Goal: Information Seeking & Learning: Learn about a topic

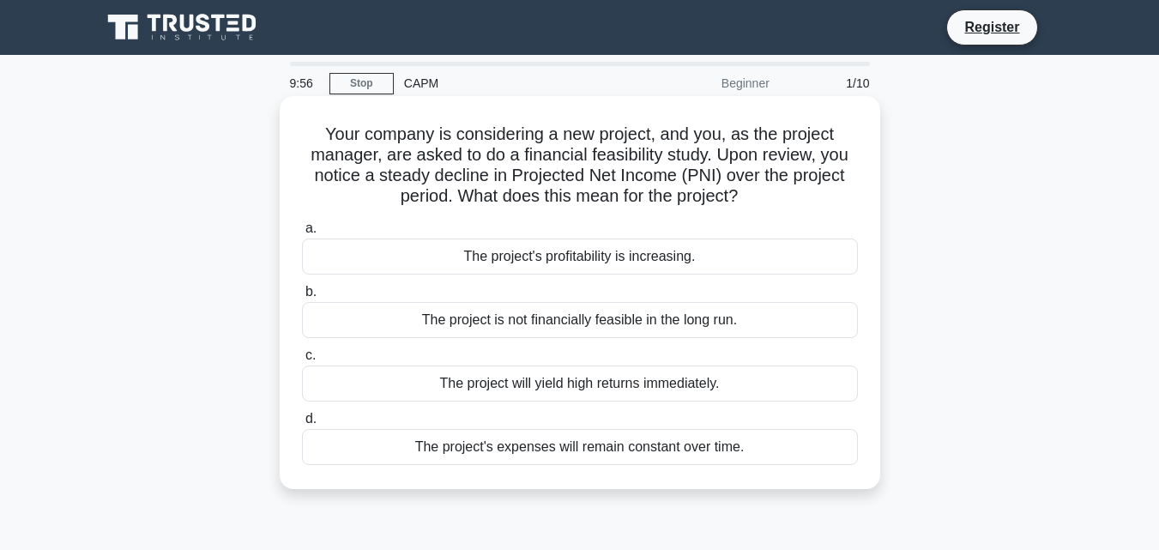
click at [500, 255] on div "The project's profitability is increasing." at bounding box center [580, 257] width 556 height 36
click at [302, 234] on input "a. The project's profitability is increasing." at bounding box center [302, 228] width 0 height 11
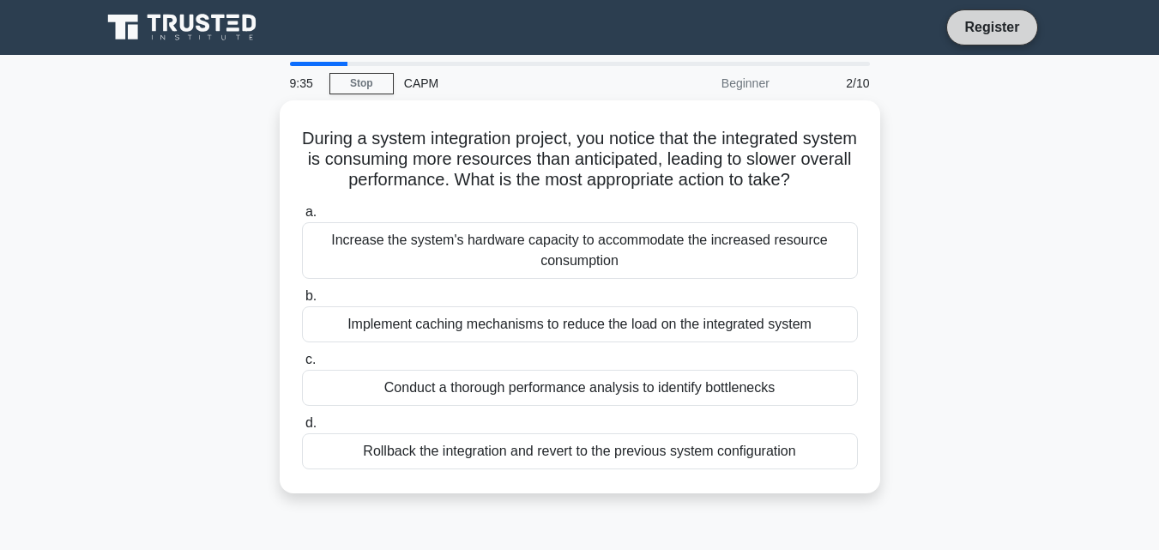
click at [999, 31] on link "Register" at bounding box center [992, 26] width 76 height 21
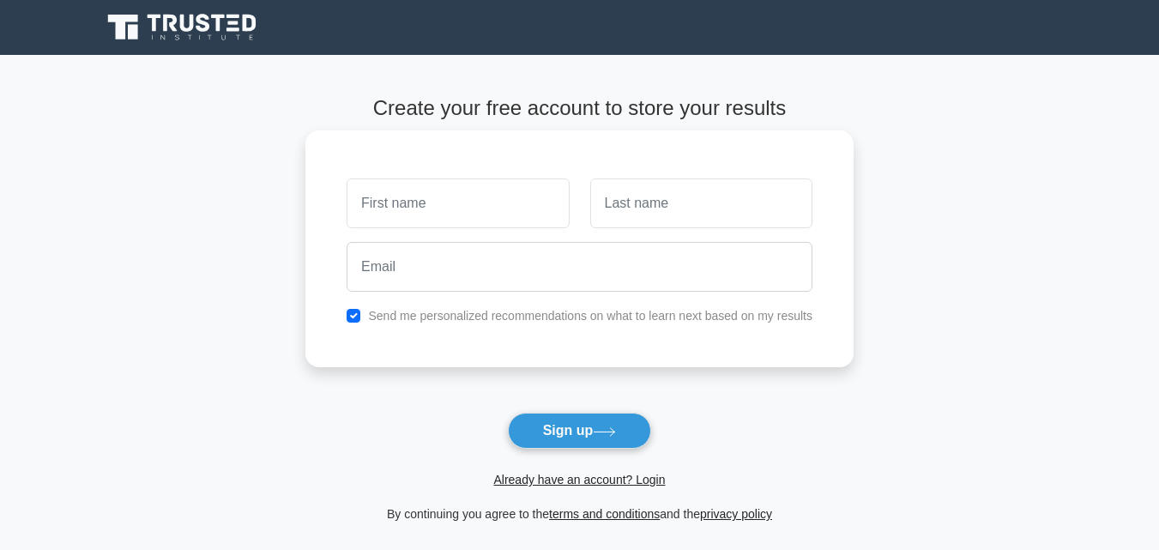
drag, startPoint x: 0, startPoint y: 0, endPoint x: 465, endPoint y: 202, distance: 507.2
click at [465, 202] on input "text" at bounding box center [458, 203] width 222 height 50
type input "a"
type input "Abdul Majeed"
click at [667, 207] on input "text" at bounding box center [701, 203] width 222 height 50
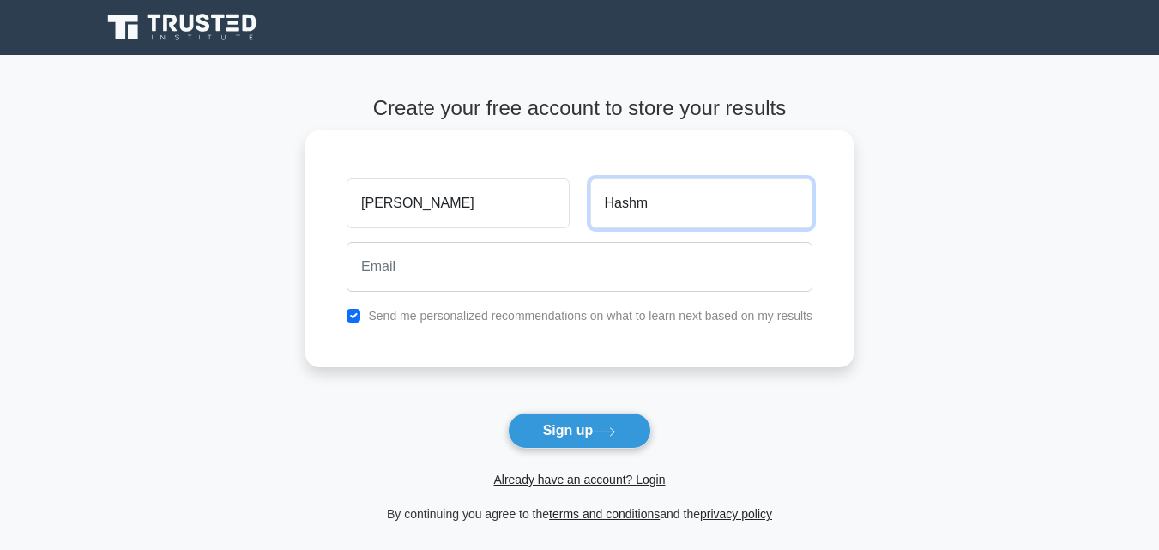
click at [668, 208] on input "Hashm" at bounding box center [701, 203] width 222 height 50
type input "Hashmi"
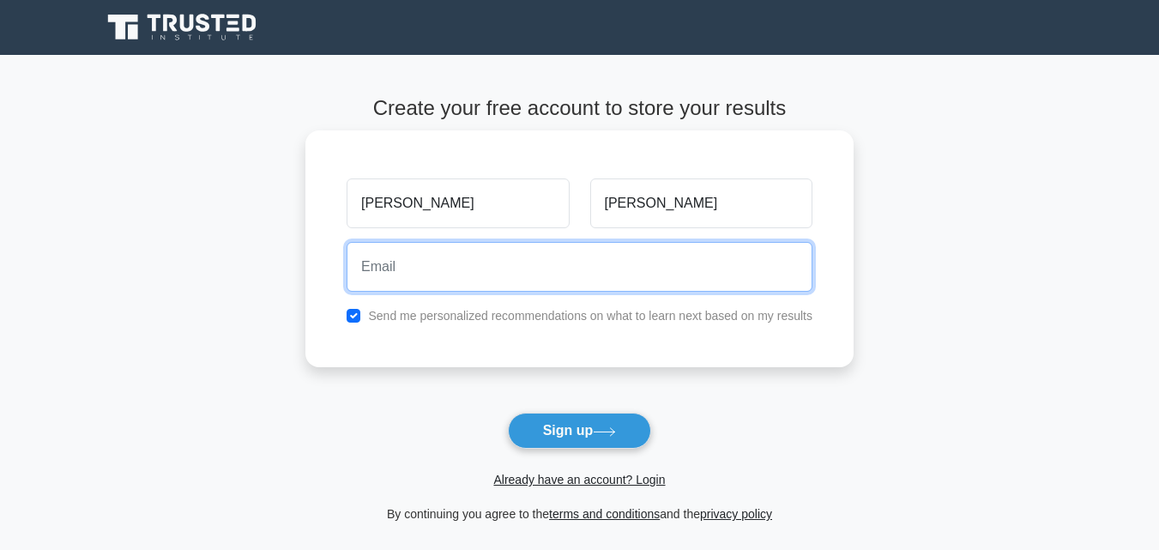
click at [558, 262] on input "email" at bounding box center [580, 267] width 466 height 50
type input "majeedhashmi.061@gmail.com"
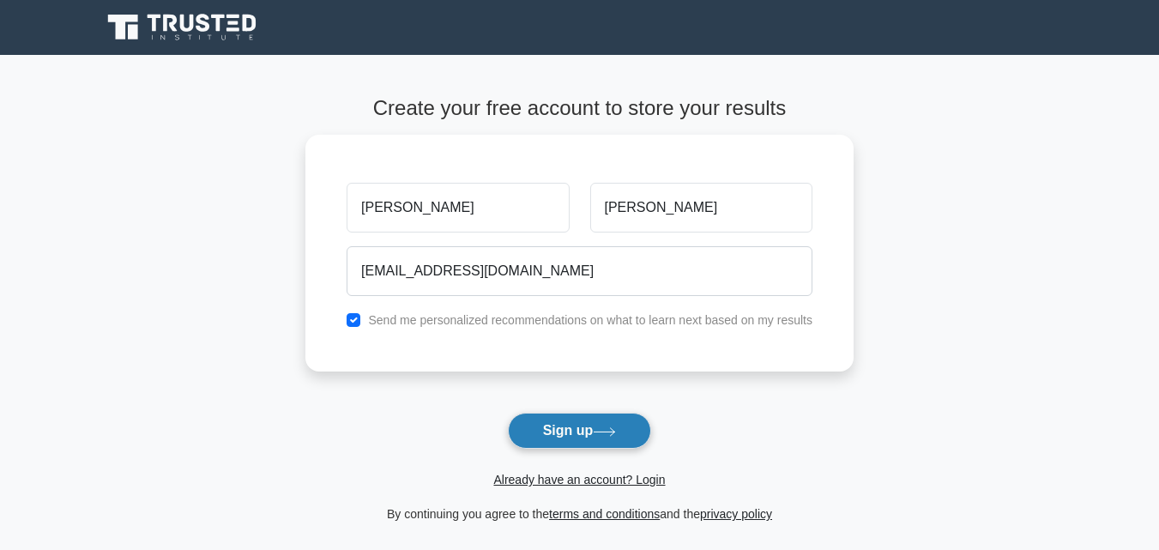
click at [554, 430] on button "Sign up" at bounding box center [580, 431] width 144 height 36
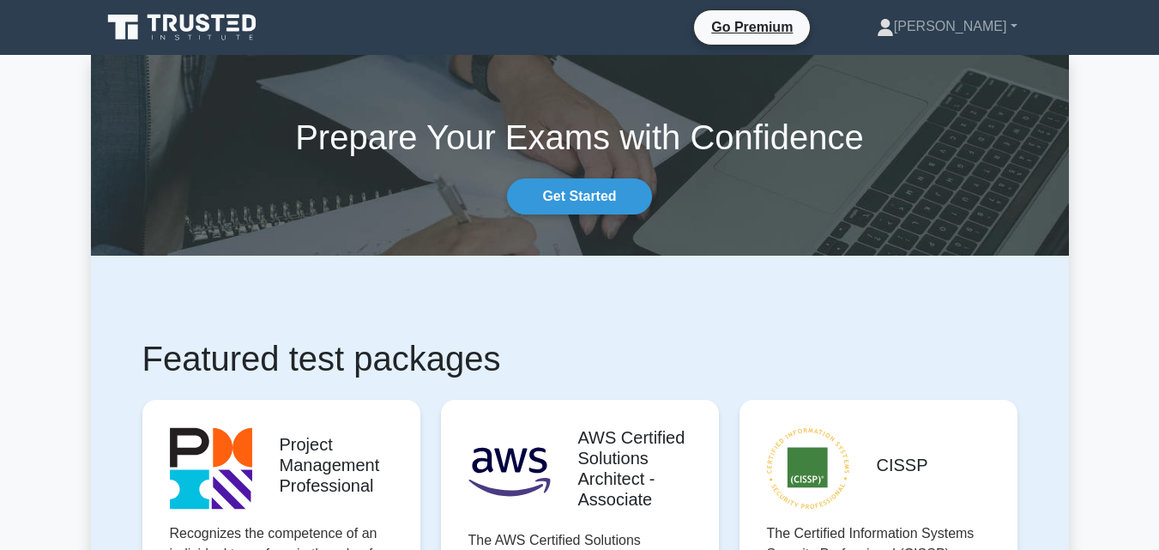
click at [574, 192] on link "Get Started" at bounding box center [579, 196] width 144 height 36
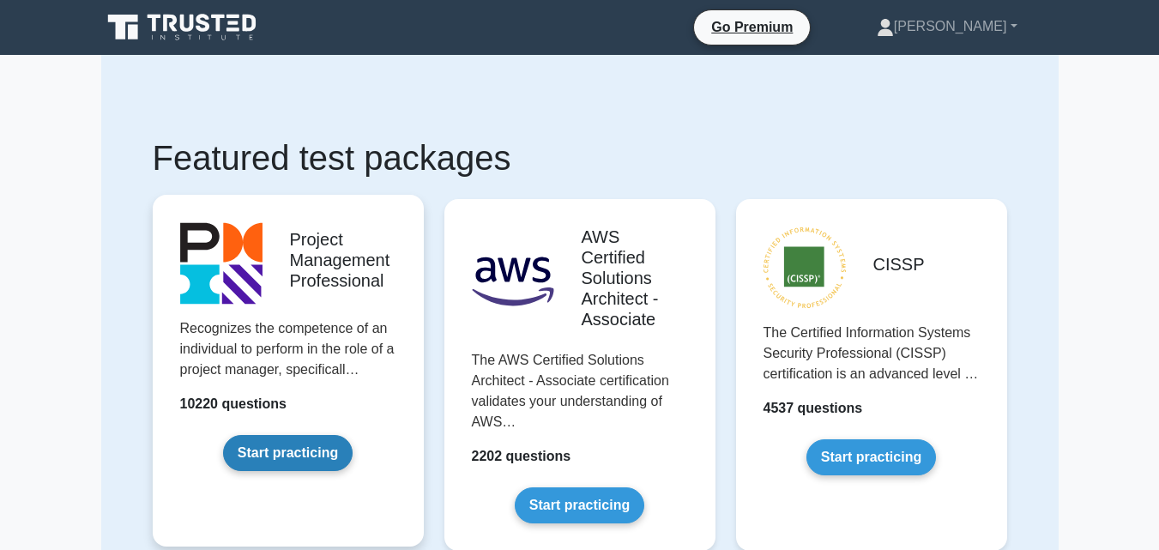
click at [280, 461] on link "Start practicing" at bounding box center [288, 453] width 130 height 36
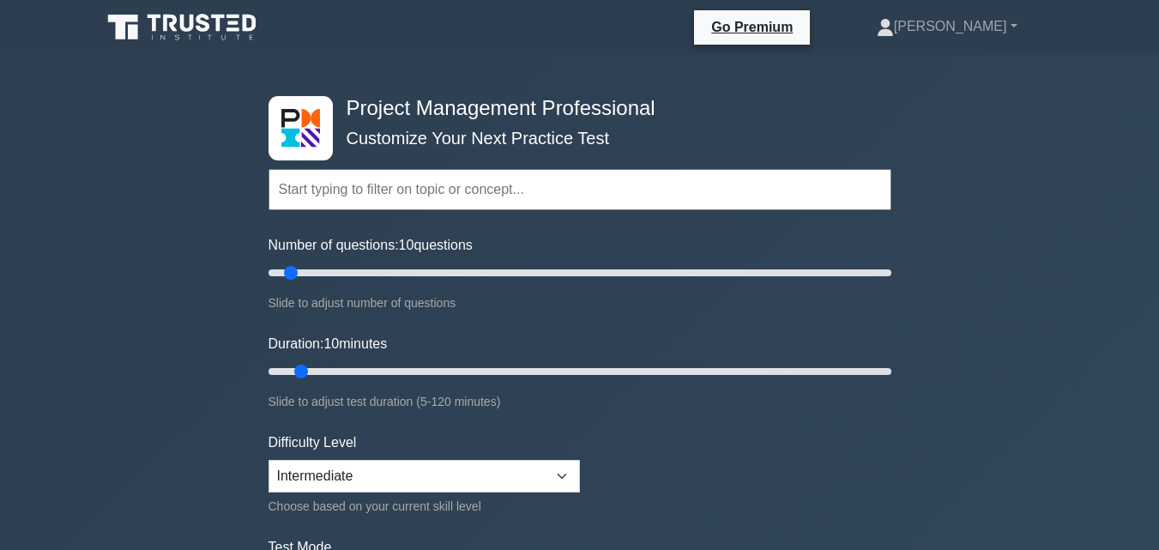
click at [351, 174] on input "text" at bounding box center [580, 189] width 623 height 41
click at [432, 473] on select "Beginner Intermediate Expert" at bounding box center [424, 476] width 311 height 33
select select "beginner"
click at [269, 460] on select "Beginner Intermediate Expert" at bounding box center [424, 476] width 311 height 33
type input "5"
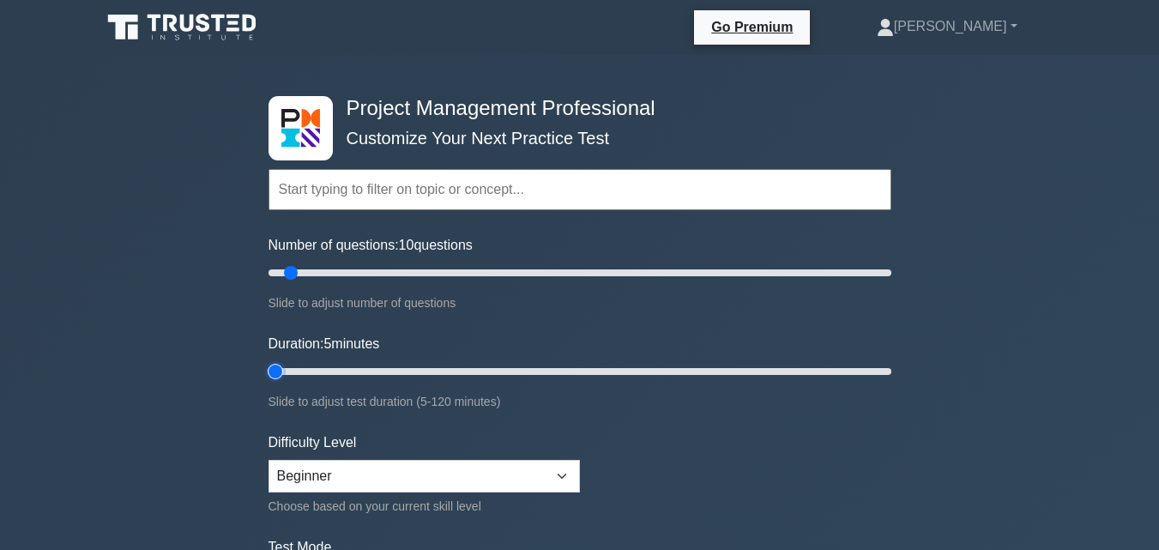
click at [287, 369] on input "Duration: 5 minutes" at bounding box center [580, 371] width 623 height 21
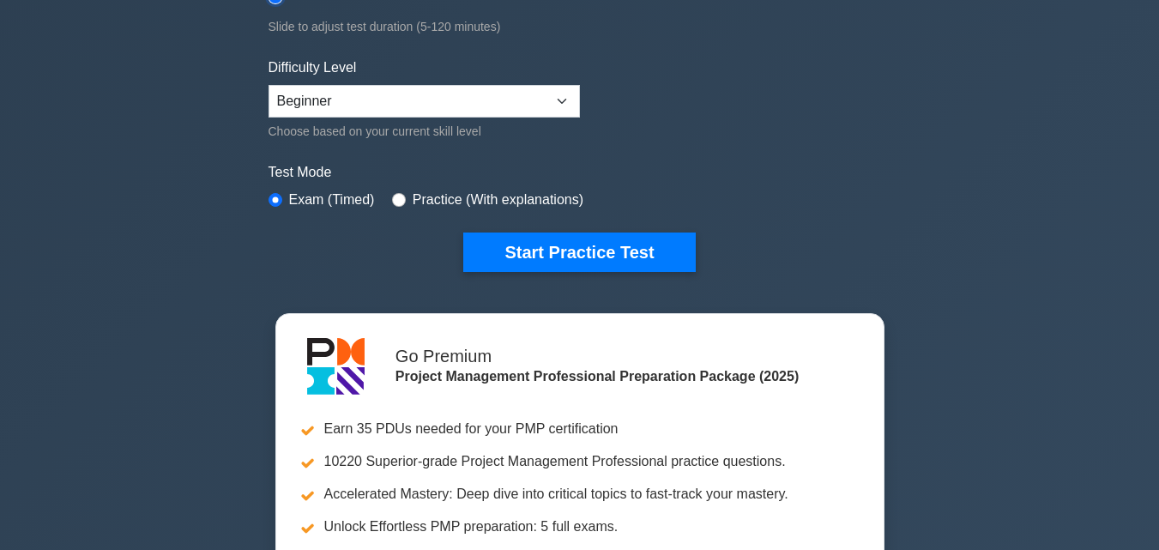
scroll to position [352, 0]
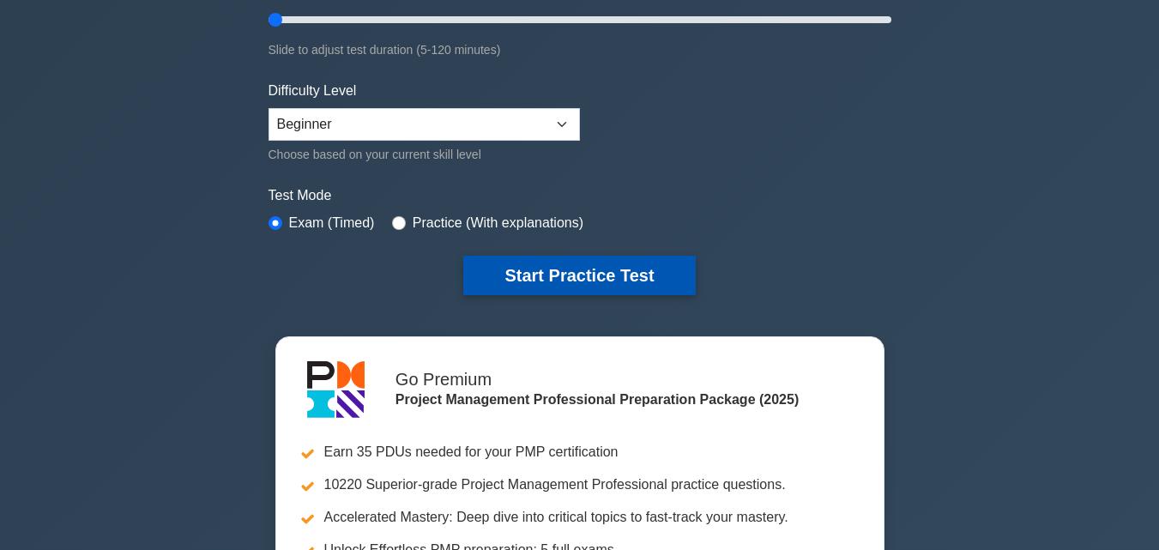
click at [595, 259] on button "Start Practice Test" at bounding box center [579, 275] width 232 height 39
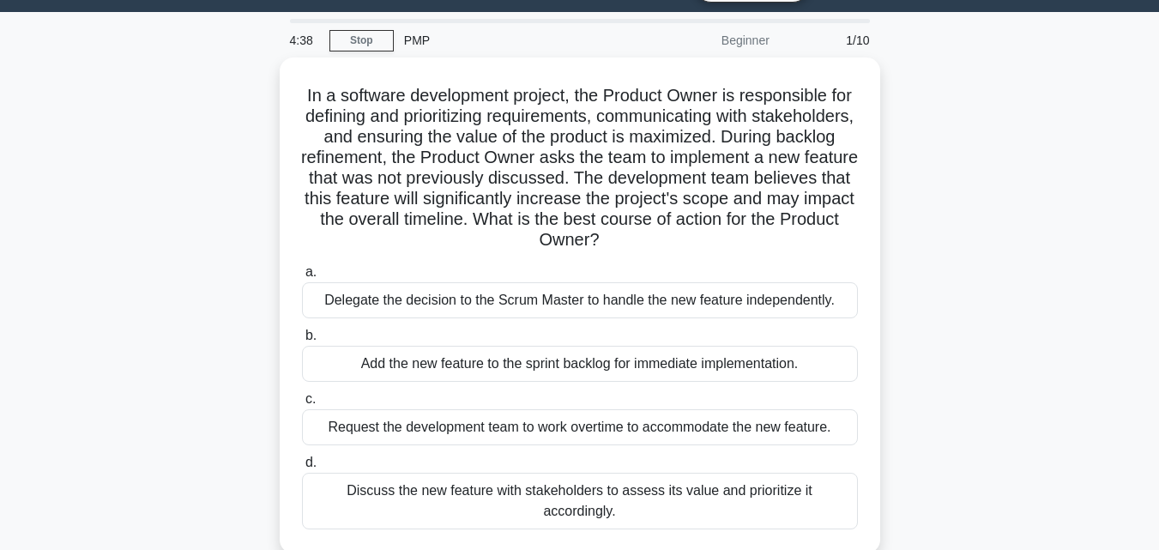
scroll to position [46, 0]
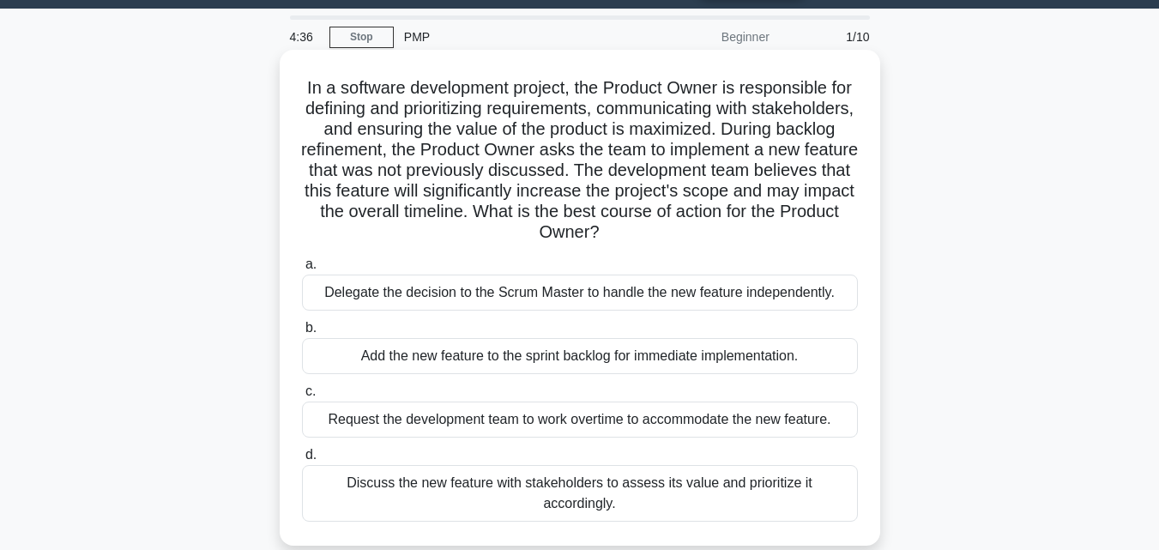
click at [581, 287] on div "Delegate the decision to the Scrum Master to handle the new feature independent…" at bounding box center [580, 293] width 556 height 36
click at [302, 270] on input "a. Delegate the decision to the Scrum Master to handle the new feature independ…" at bounding box center [302, 264] width 0 height 11
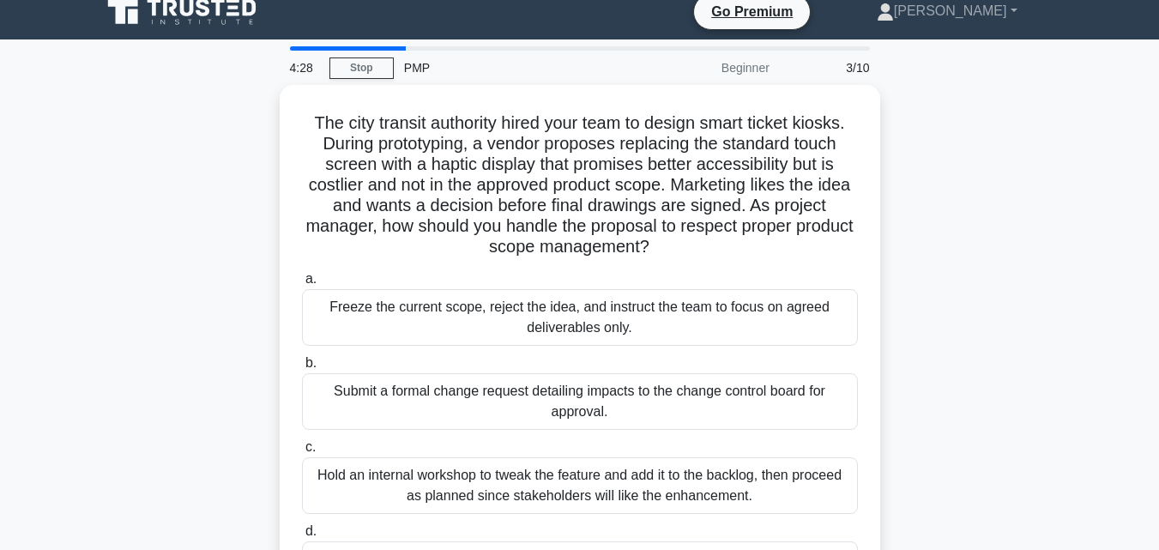
scroll to position [4, 0]
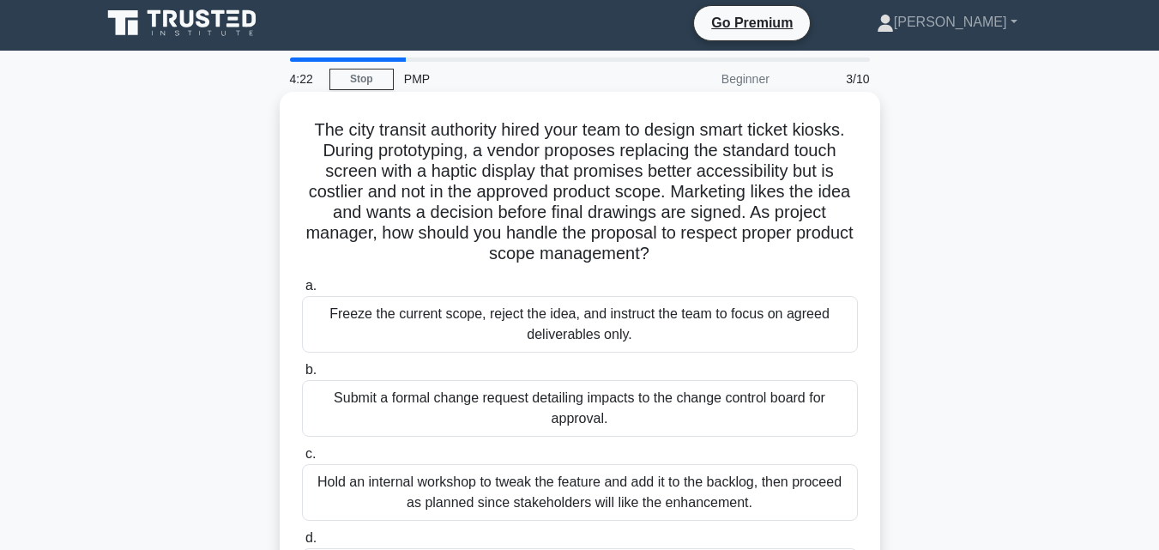
click at [420, 334] on div "Freeze the current scope, reject the idea, and instruct the team to focus on ag…" at bounding box center [580, 324] width 556 height 57
click at [302, 292] on input "a. Freeze the current scope, reject the idea, and instruct the team to focus on…" at bounding box center [302, 286] width 0 height 11
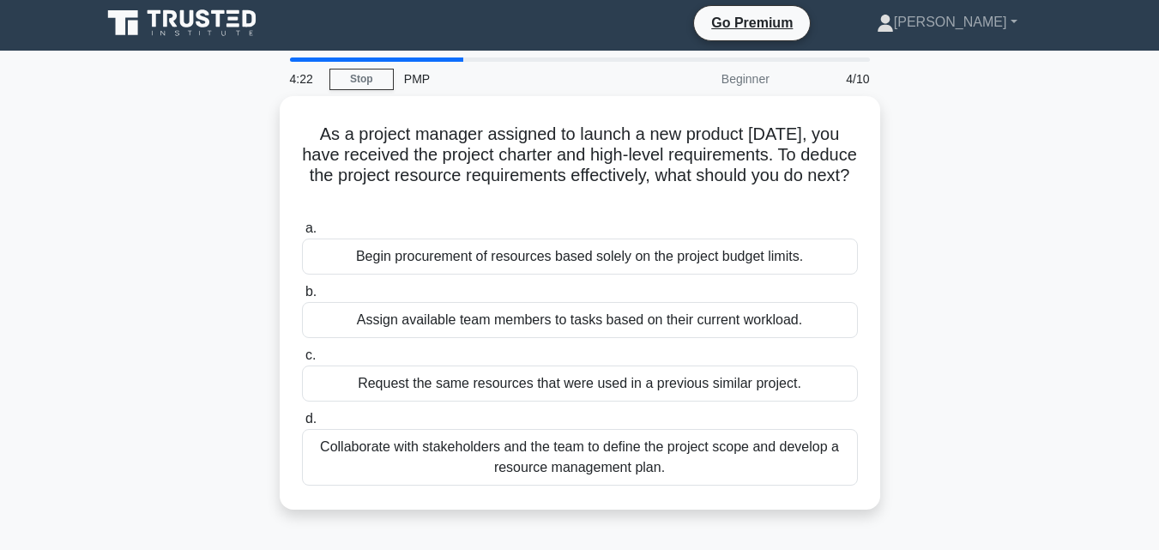
scroll to position [0, 0]
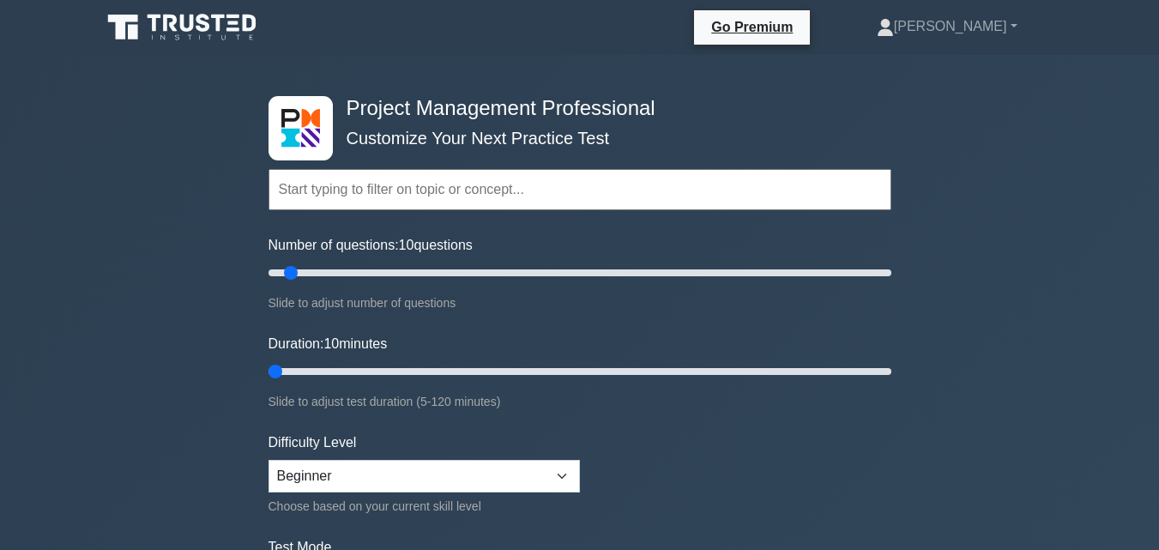
click at [546, 189] on input "text" at bounding box center [580, 189] width 623 height 41
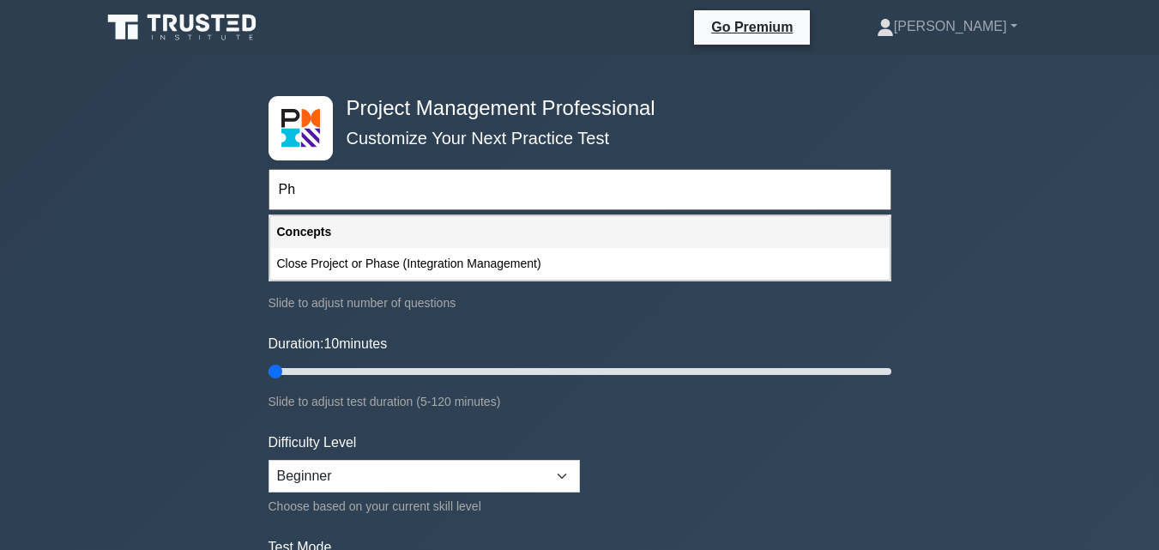
type input "P"
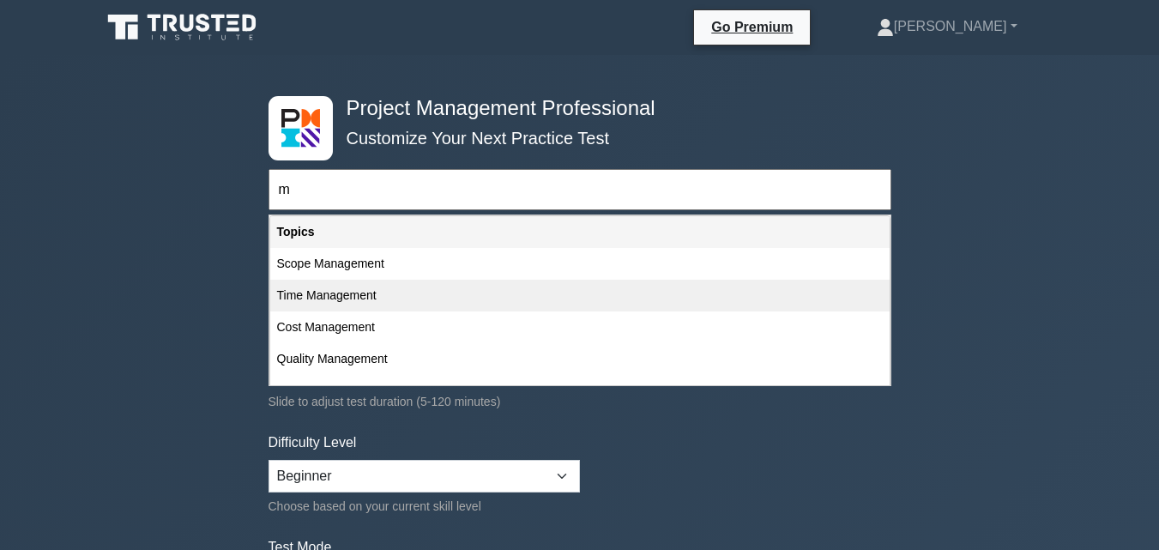
click at [552, 286] on div "Time Management" at bounding box center [579, 296] width 619 height 32
type input "Time Management"
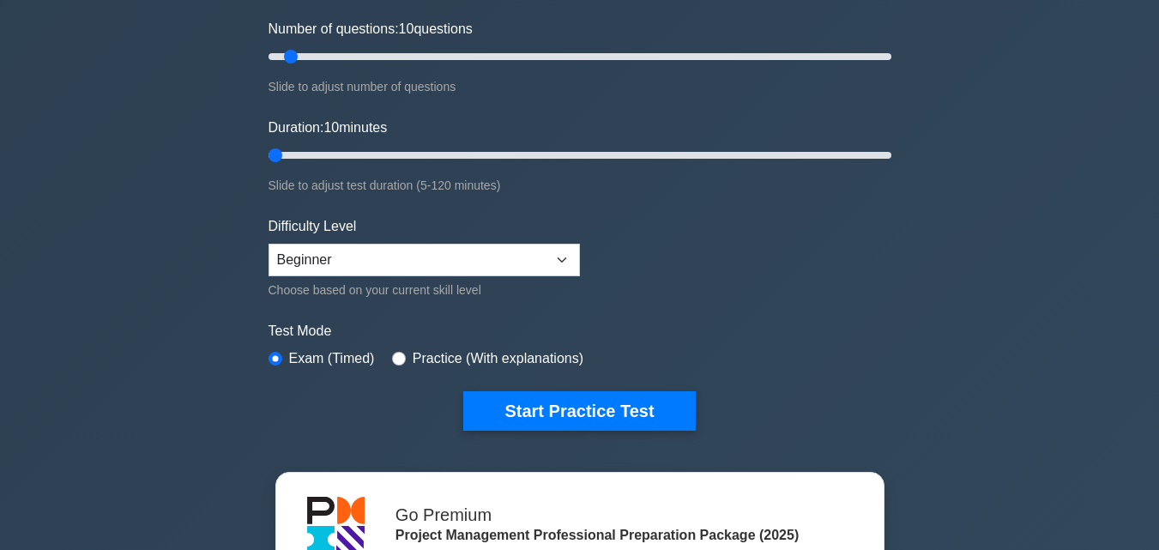
scroll to position [295, 0]
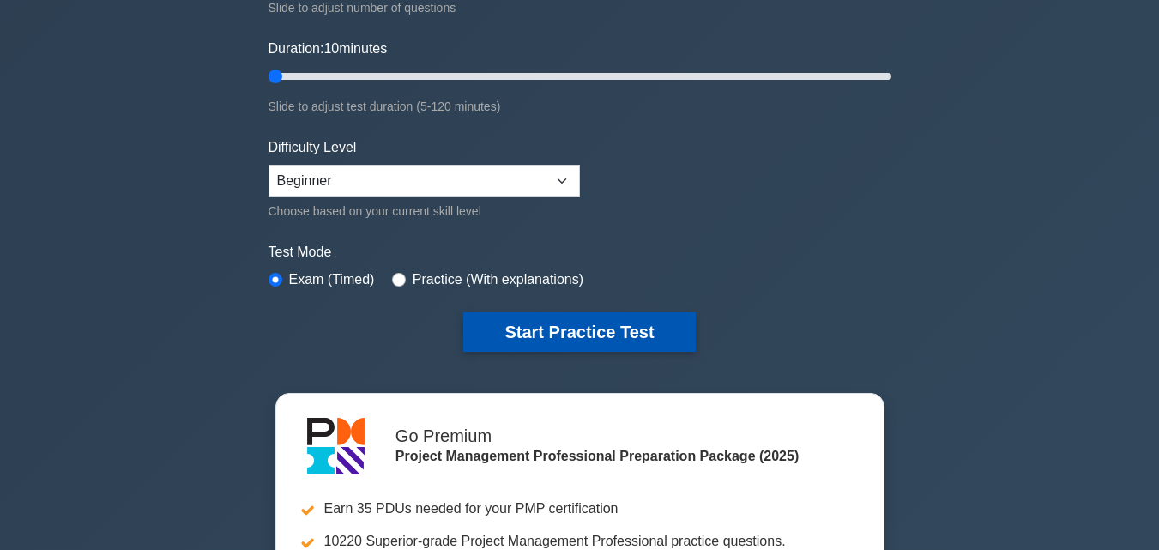
click at [600, 317] on button "Start Practice Test" at bounding box center [579, 331] width 232 height 39
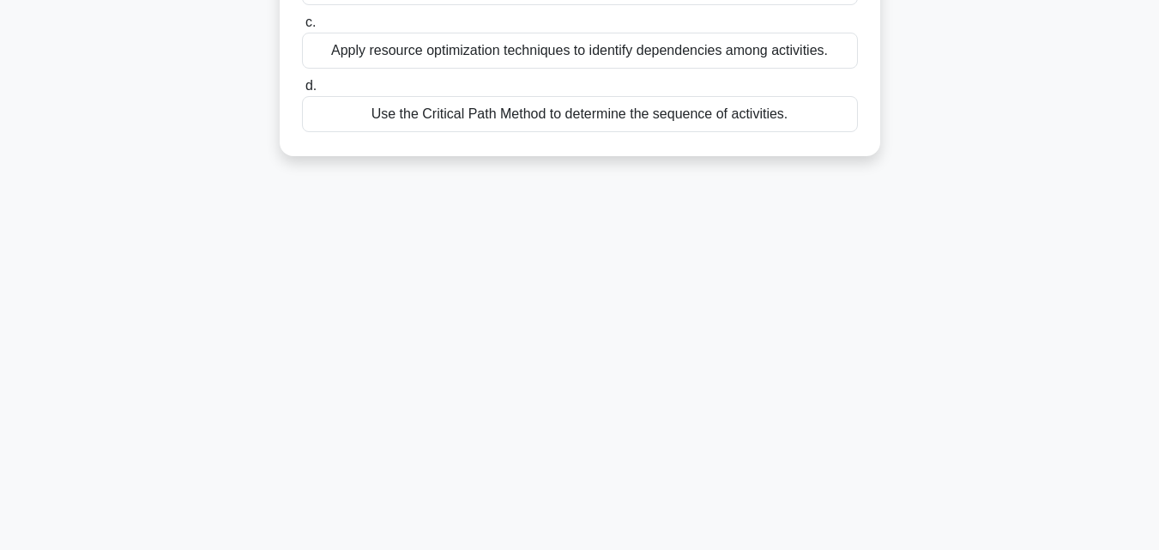
scroll to position [377, 0]
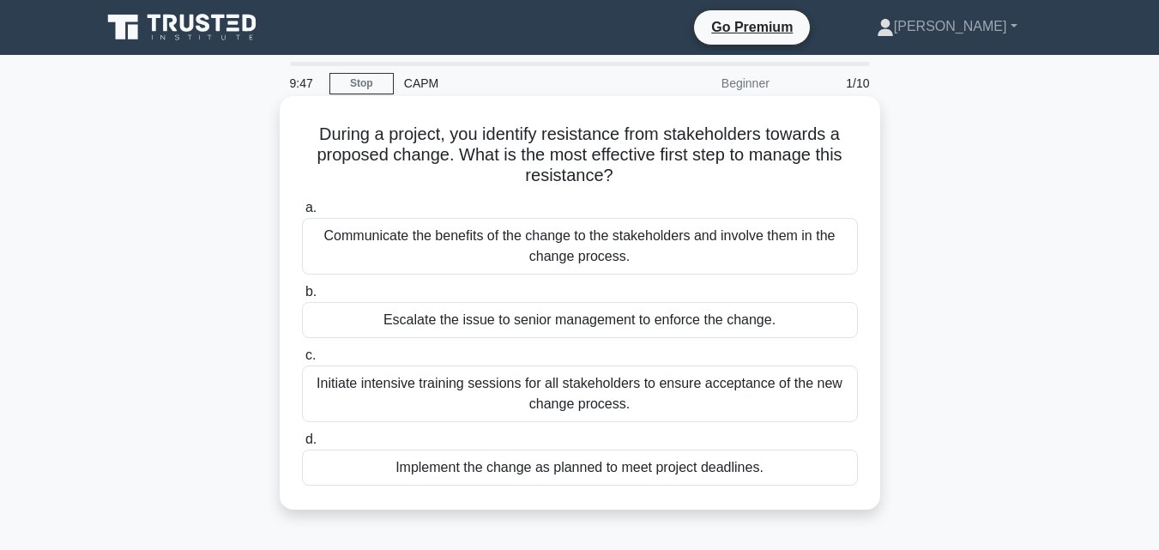
drag, startPoint x: 981, startPoint y: 5, endPoint x: 401, endPoint y: 123, distance: 591.8
click at [401, 123] on div "During a project, you identify resistance from stakeholders towards a proposed …" at bounding box center [580, 303] width 587 height 400
click at [562, 228] on div "Communicate the benefits of the change to the stakeholders and involve them in …" at bounding box center [580, 246] width 556 height 57
click at [302, 214] on input "a. Communicate the benefits of the change to the stakeholders and involve them …" at bounding box center [302, 207] width 0 height 11
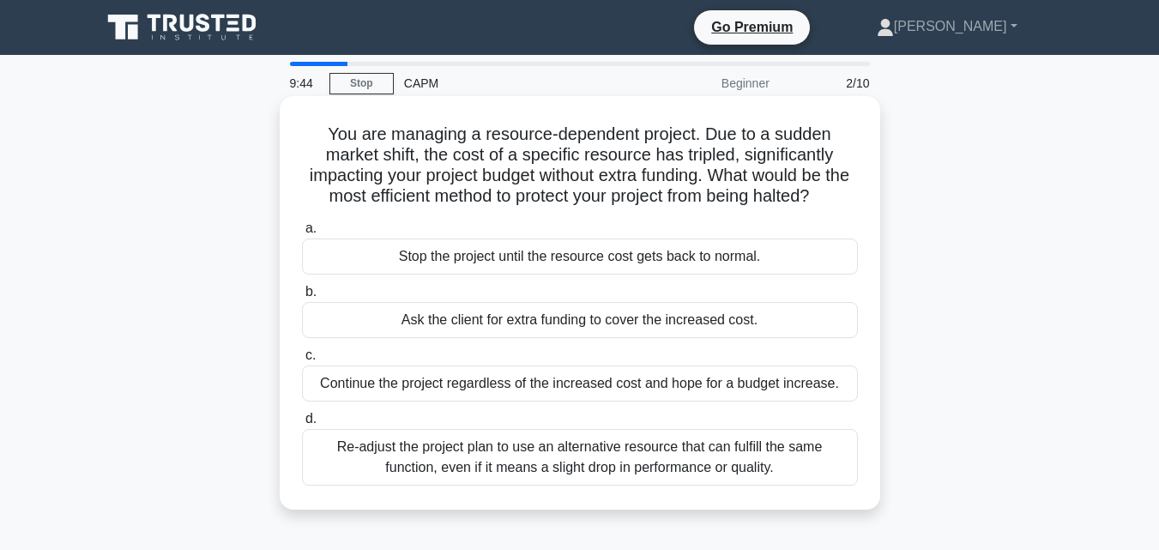
click at [566, 271] on div "Stop the project until the resource cost gets back to normal." at bounding box center [580, 257] width 556 height 36
click at [302, 234] on input "a. Stop the project until the resource cost gets back to normal." at bounding box center [302, 228] width 0 height 11
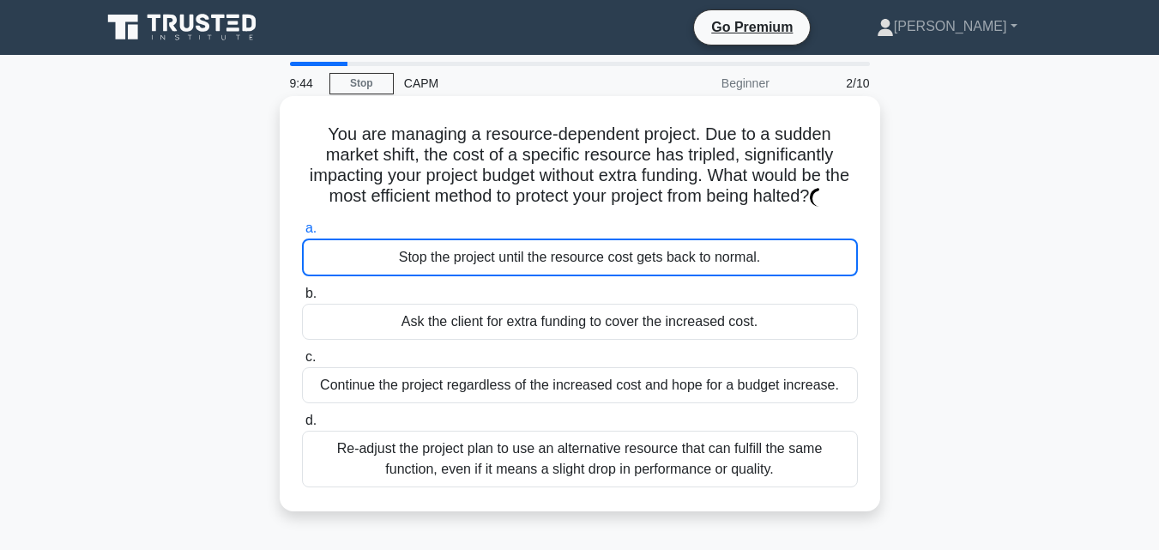
click at [566, 271] on div "Stop the project until the resource cost gets back to normal." at bounding box center [580, 258] width 556 height 38
click at [302, 234] on input "a. Stop the project until the resource cost gets back to normal." at bounding box center [302, 228] width 0 height 11
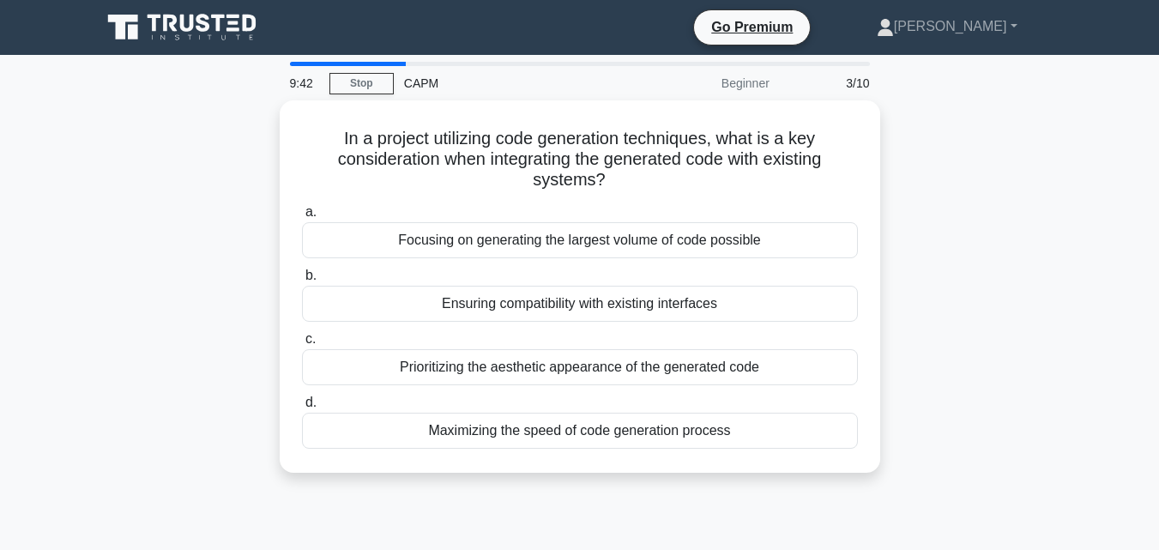
click at [560, 344] on label "c. Prioritizing the aesthetic appearance of the generated code" at bounding box center [580, 357] width 556 height 57
click at [302, 344] on input "c. Prioritizing the aesthetic appearance of the generated code" at bounding box center [302, 339] width 0 height 11
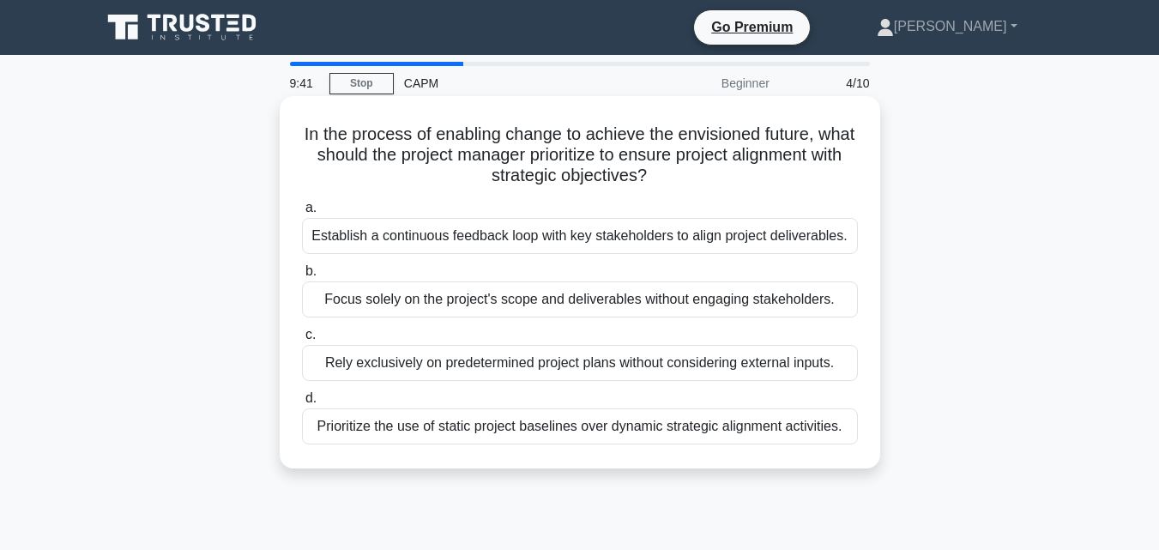
drag, startPoint x: 607, startPoint y: 280, endPoint x: 607, endPoint y: 302, distance: 22.3
click at [607, 302] on label "b. Focus solely on the project's scope and deliverables without engaging stakeh…" at bounding box center [580, 289] width 556 height 57
click at [607, 302] on div "Focus solely on the project's scope and deliverables without engaging stakehold…" at bounding box center [580, 299] width 556 height 36
click at [302, 277] on input "b. Focus solely on the project's scope and deliverables without engaging stakeh…" at bounding box center [302, 271] width 0 height 11
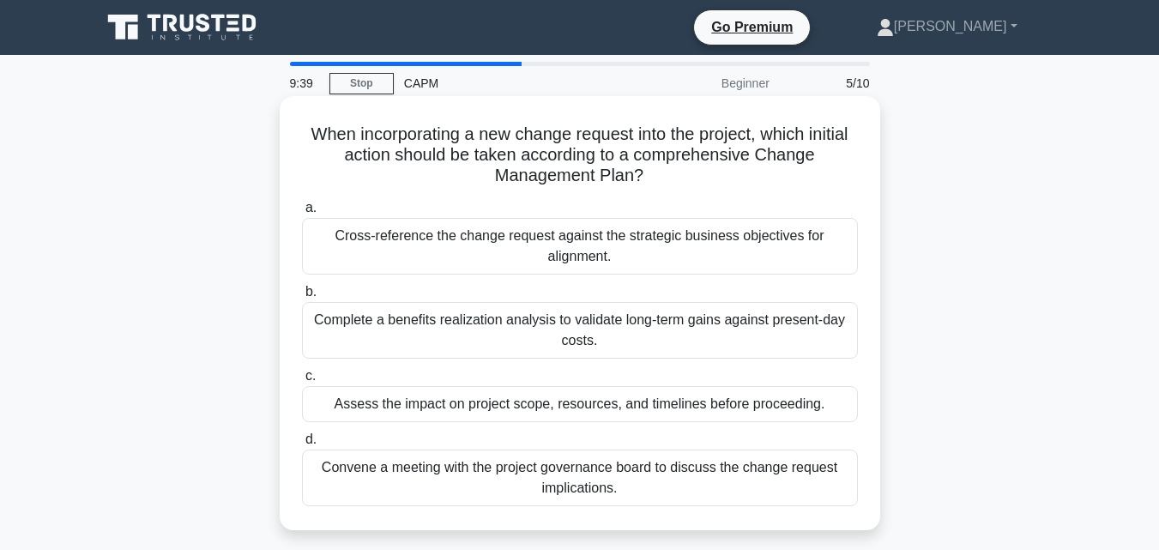
click at [688, 299] on label "b. Complete a benefits realization analysis to validate long-term gains against…" at bounding box center [580, 319] width 556 height 77
click at [302, 298] on input "b. Complete a benefits realization analysis to validate long-term gains against…" at bounding box center [302, 292] width 0 height 11
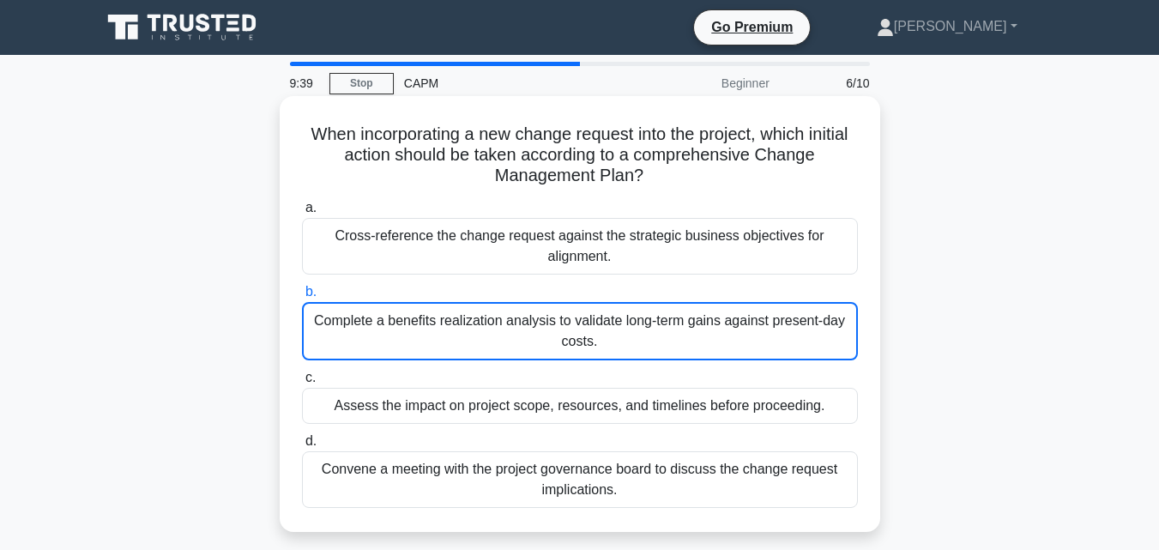
click at [691, 320] on div "Complete a benefits realization analysis to validate long-term gains against pr…" at bounding box center [580, 331] width 556 height 58
click at [302, 298] on input "b. Complete a benefits realization analysis to validate long-term gains against…" at bounding box center [302, 292] width 0 height 11
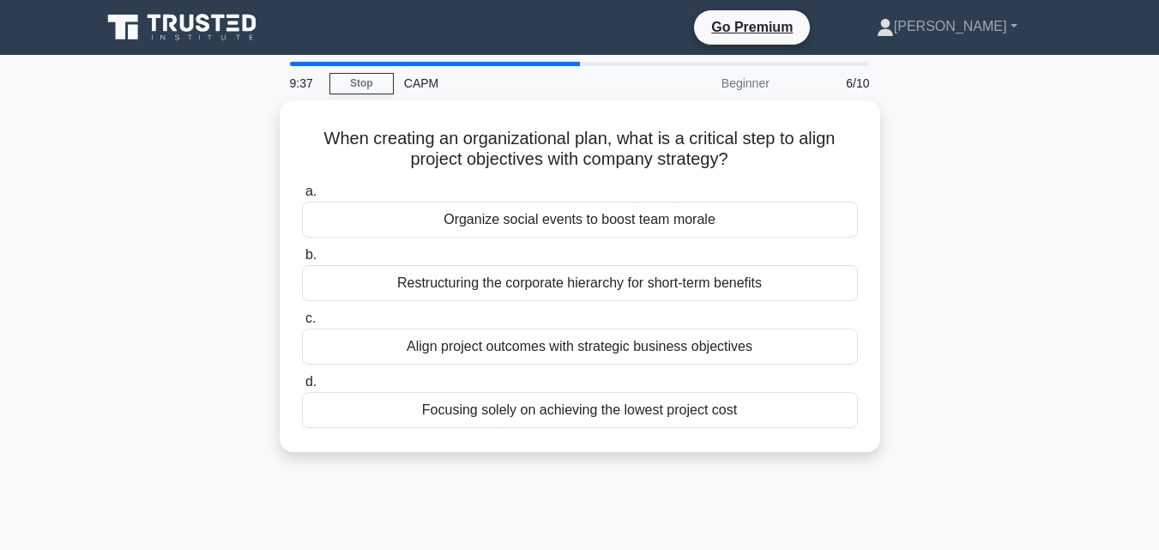
click at [680, 393] on div "Focusing solely on achieving the lowest project cost" at bounding box center [580, 410] width 556 height 36
click at [302, 388] on input "d. Focusing solely on achieving the lowest project cost" at bounding box center [302, 382] width 0 height 11
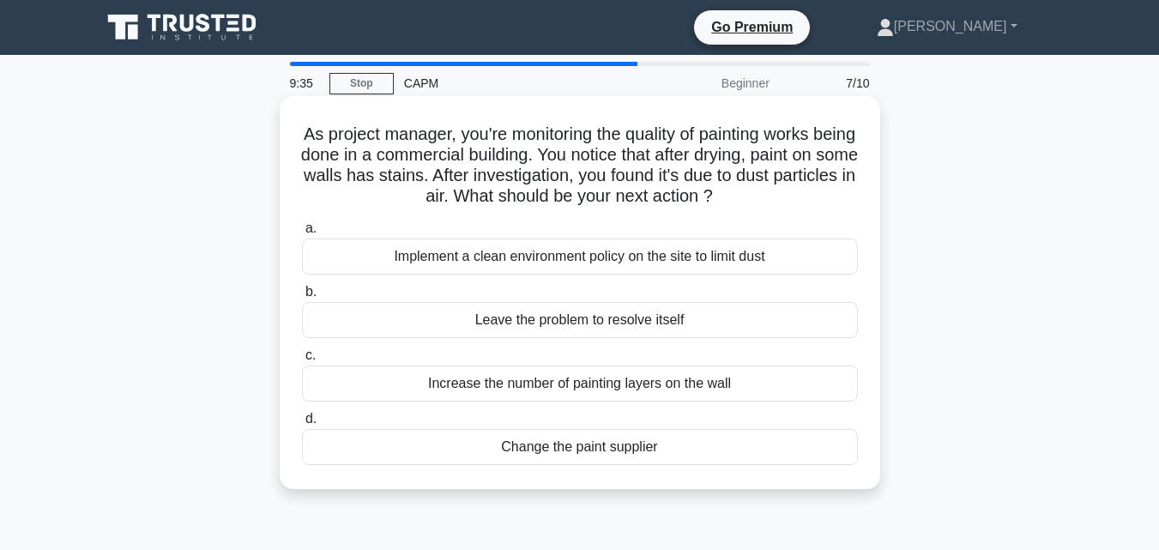
click at [665, 336] on div "Leave the problem to resolve itself" at bounding box center [580, 320] width 556 height 36
click at [302, 298] on input "b. Leave the problem to resolve itself" at bounding box center [302, 292] width 0 height 11
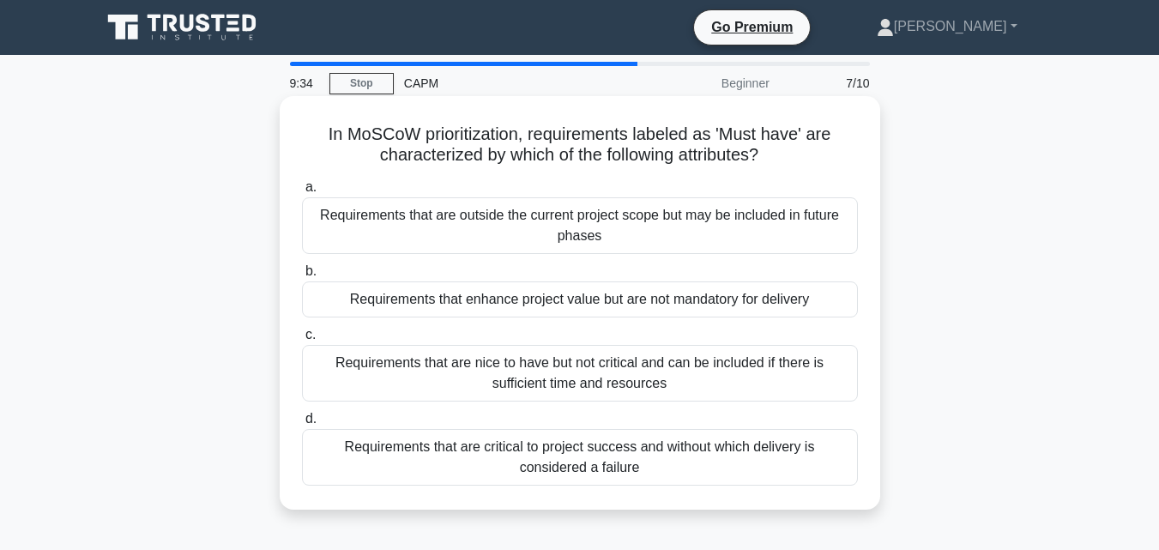
click at [674, 384] on div "Requirements that are nice to have but not critical and can be included if ther…" at bounding box center [580, 373] width 556 height 57
click at [302, 341] on input "c. Requirements that are nice to have but not critical and can be included if t…" at bounding box center [302, 334] width 0 height 11
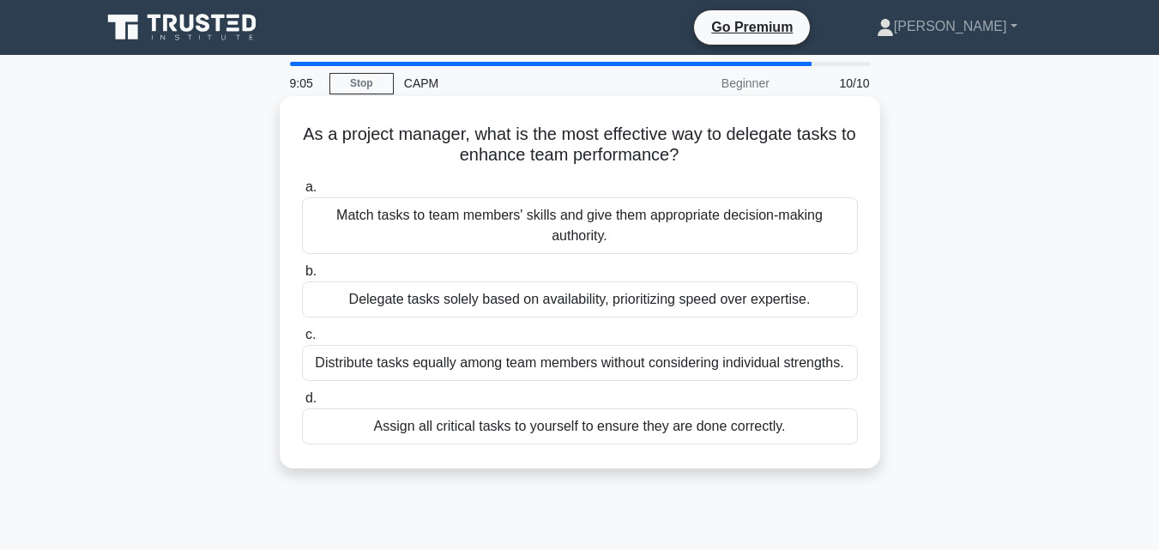
click at [709, 432] on div "Assign all critical tasks to yourself to ensure they are done correctly." at bounding box center [580, 426] width 556 height 36
click at [302, 404] on input "d. Assign all critical tasks to yourself to ensure they are done correctly." at bounding box center [302, 398] width 0 height 11
